Goal: Communication & Community: Participate in discussion

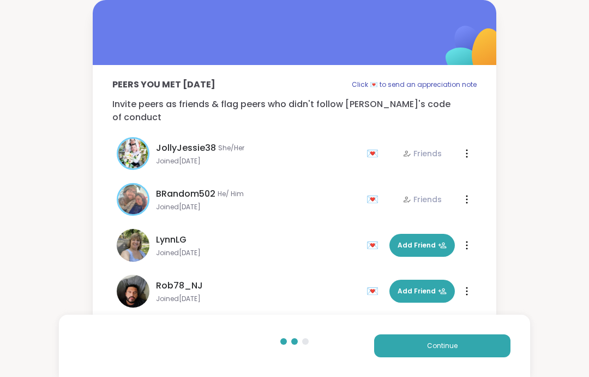
click at [494, 349] on button "Continue" at bounding box center [442, 345] width 136 height 23
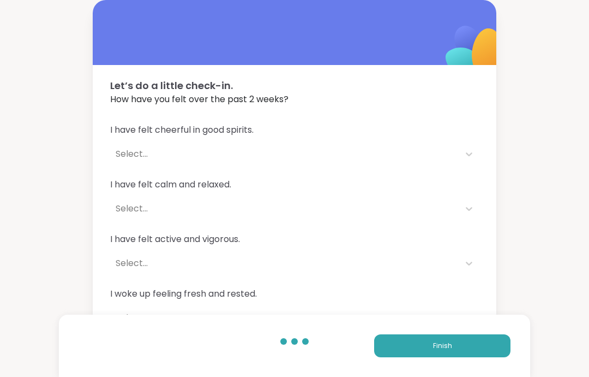
click at [492, 351] on button "Finish" at bounding box center [442, 345] width 136 height 23
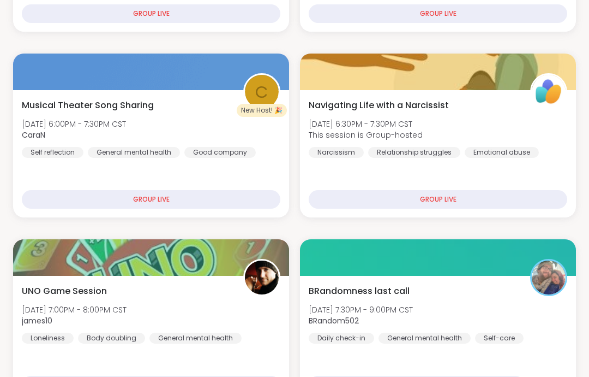
scroll to position [337, 0]
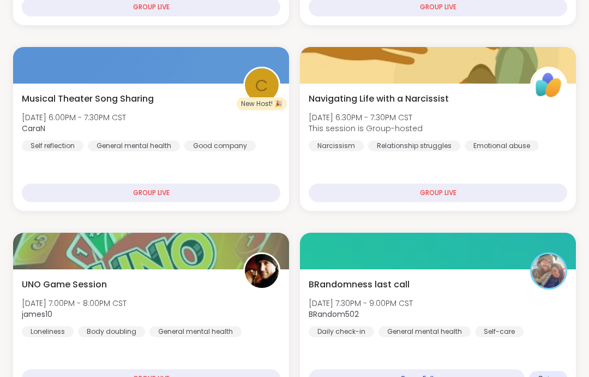
click at [548, 281] on img at bounding box center [549, 271] width 34 height 34
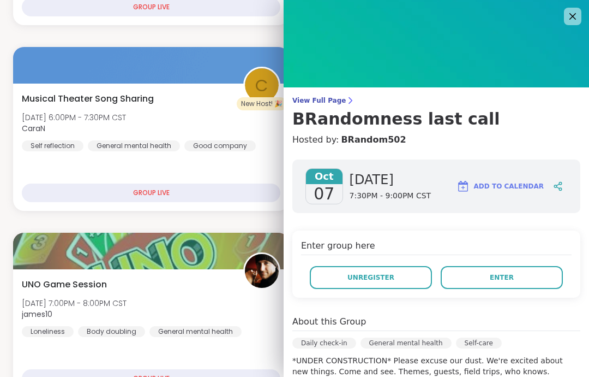
click at [543, 279] on button "Enter" at bounding box center [502, 277] width 122 height 23
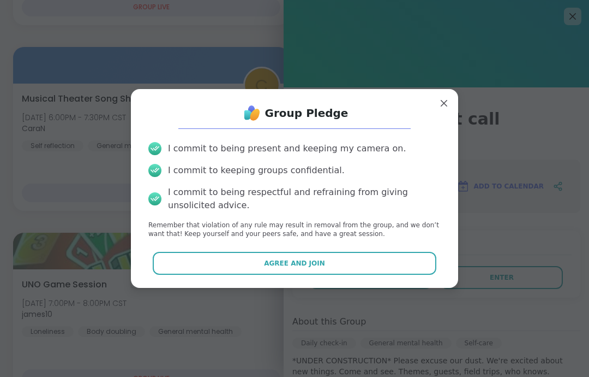
click at [445, 272] on div "Agree and Join" at bounding box center [295, 263] width 310 height 23
click at [445, 271] on div "Agree and Join" at bounding box center [295, 263] width 310 height 23
click at [436, 259] on button "Agree and Join" at bounding box center [295, 263] width 284 height 23
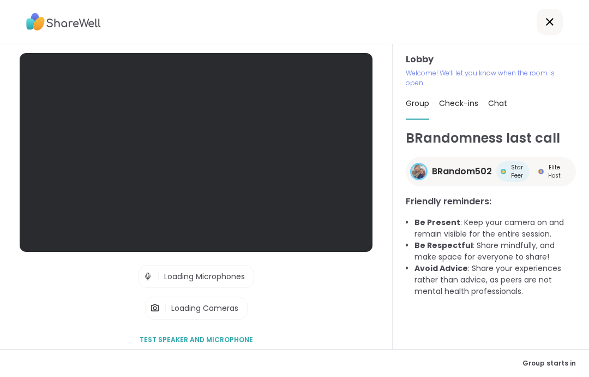
scroll to position [44, 0]
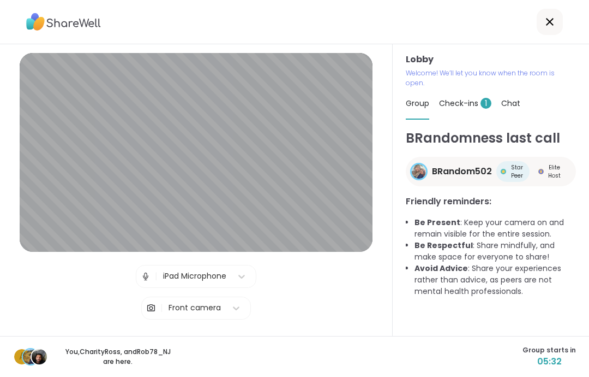
click at [474, 88] on div "Check-ins 1" at bounding box center [465, 103] width 52 height 31
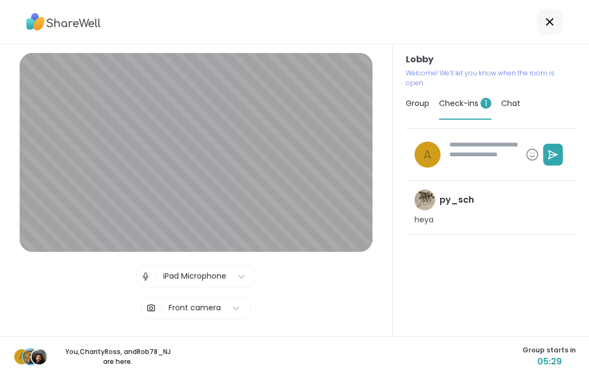
type textarea "*"
click at [425, 98] on span "Group" at bounding box center [417, 103] width 23 height 11
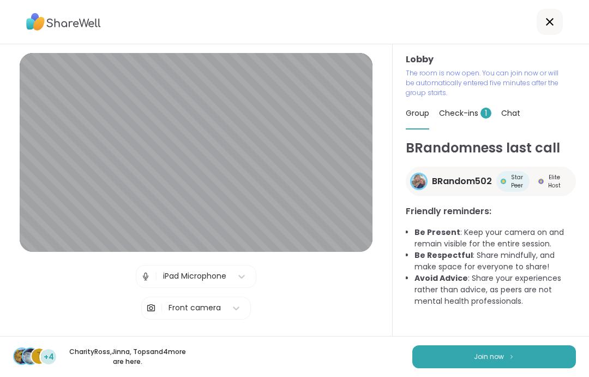
click at [551, 355] on button "Join now" at bounding box center [495, 356] width 164 height 23
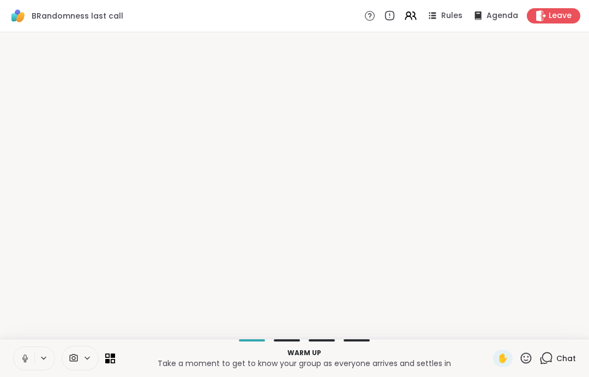
scroll to position [0, 0]
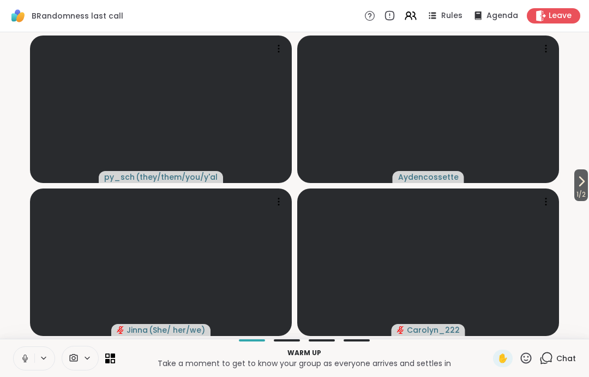
click at [19, 350] on button at bounding box center [24, 358] width 21 height 23
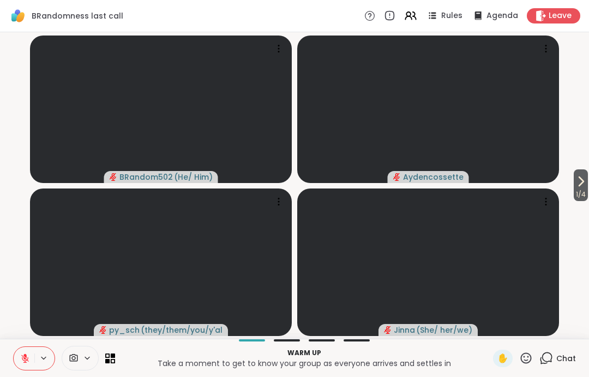
click at [586, 189] on span "1 / 4" at bounding box center [581, 194] width 14 height 13
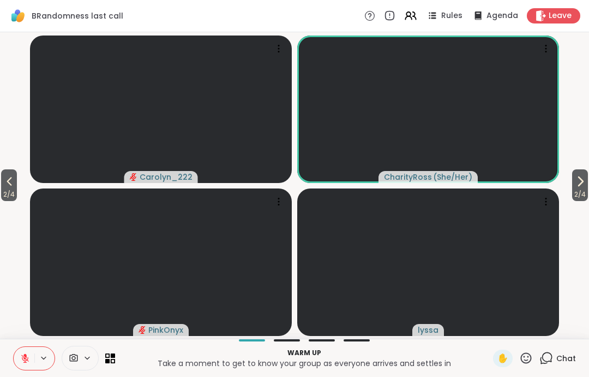
click at [10, 201] on span "2 / 4" at bounding box center [9, 194] width 16 height 13
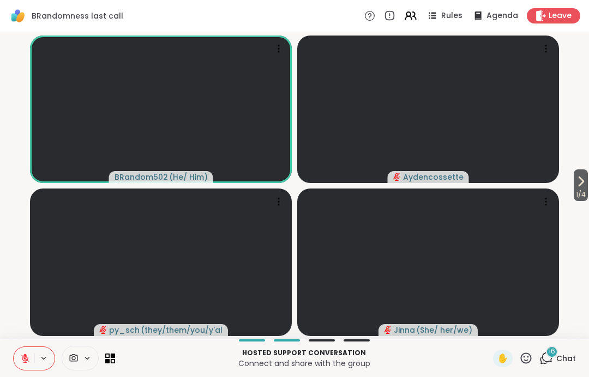
click at [21, 366] on button at bounding box center [24, 358] width 21 height 23
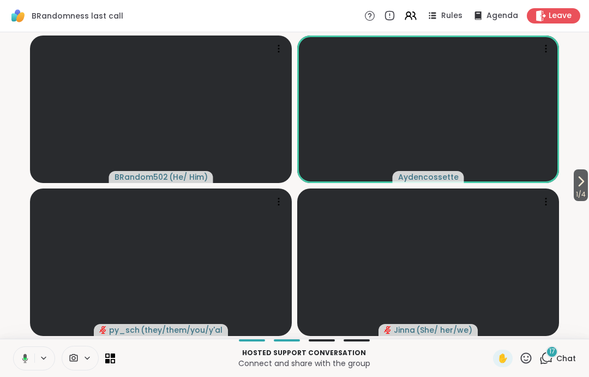
click at [28, 352] on button at bounding box center [23, 358] width 22 height 23
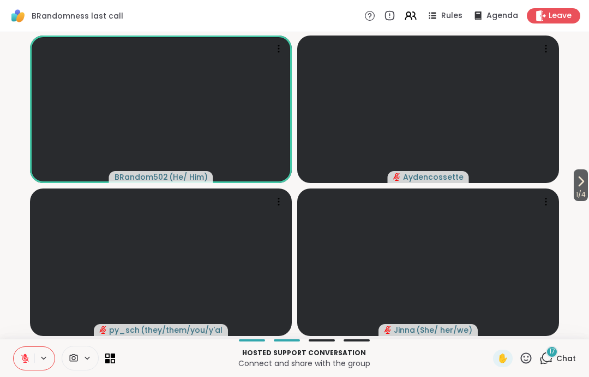
click at [533, 356] on icon at bounding box center [527, 358] width 14 height 14
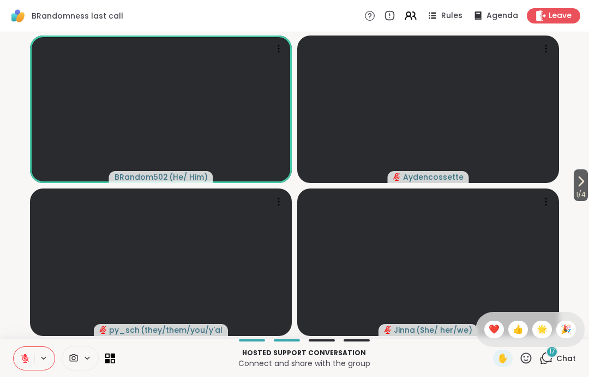
click at [495, 325] on span "❤️" at bounding box center [494, 329] width 11 height 13
